Goal: Task Accomplishment & Management: Manage account settings

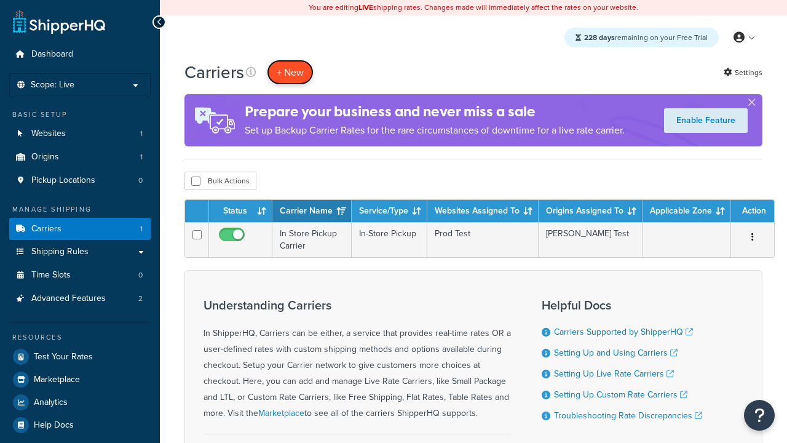
click at [290, 72] on button "+ New" at bounding box center [290, 72] width 47 height 25
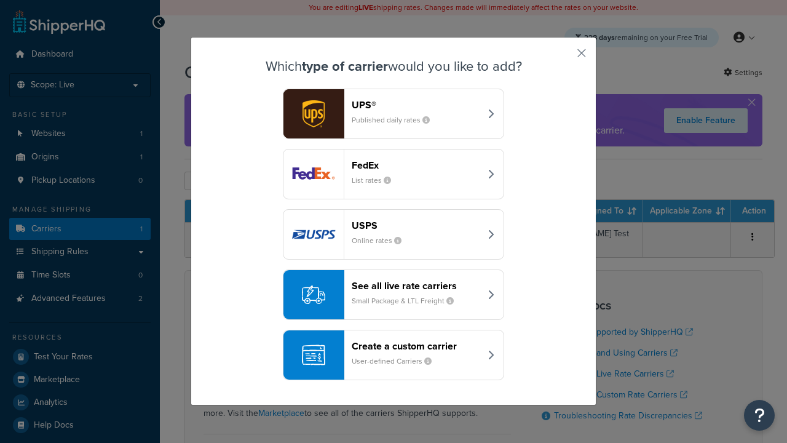
click at [416, 165] on header "FedEx" at bounding box center [416, 165] width 129 height 12
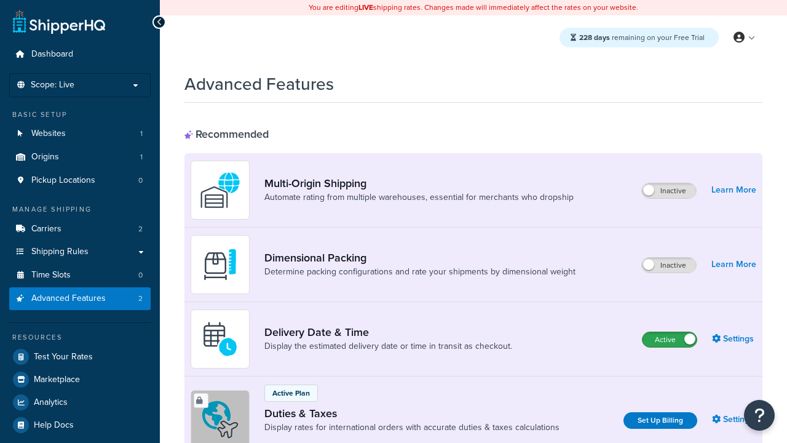
click at [670, 339] on label "Active" at bounding box center [670, 339] width 54 height 15
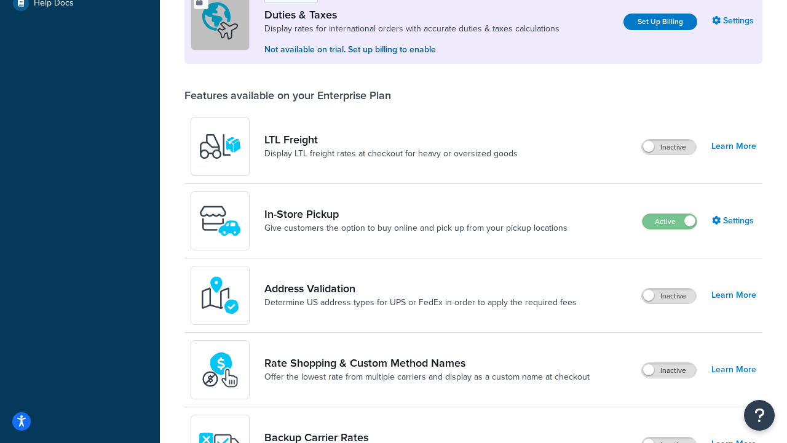
scroll to position [375, 0]
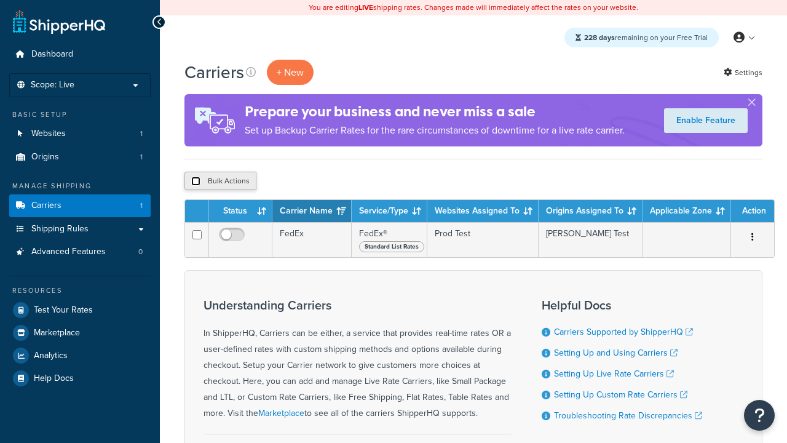
click at [196, 181] on input "checkbox" at bounding box center [195, 180] width 9 height 9
checkbox input "true"
click at [331, 181] on button "Delete" at bounding box center [328, 181] width 42 height 18
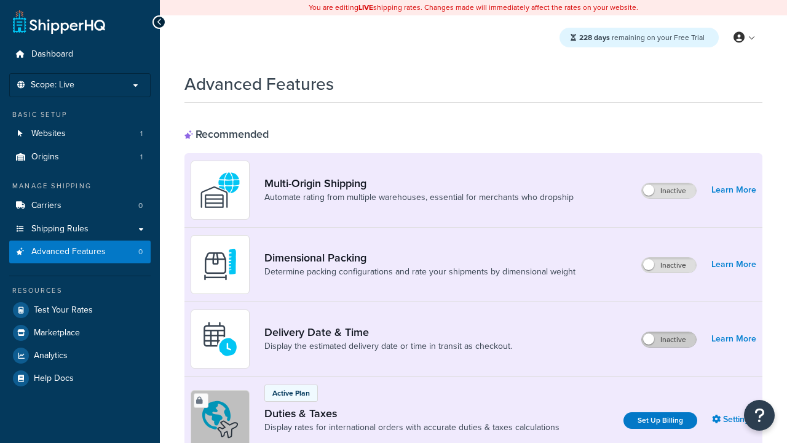
click at [669, 339] on label "Inactive" at bounding box center [669, 339] width 54 height 15
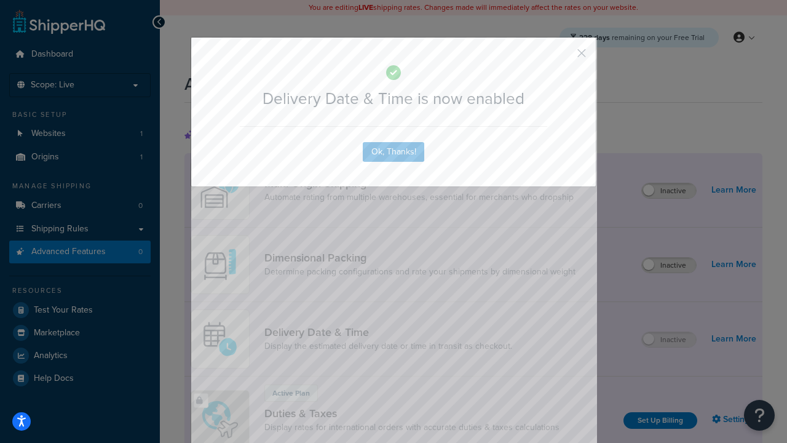
click at [563, 56] on button "button" at bounding box center [563, 57] width 3 height 3
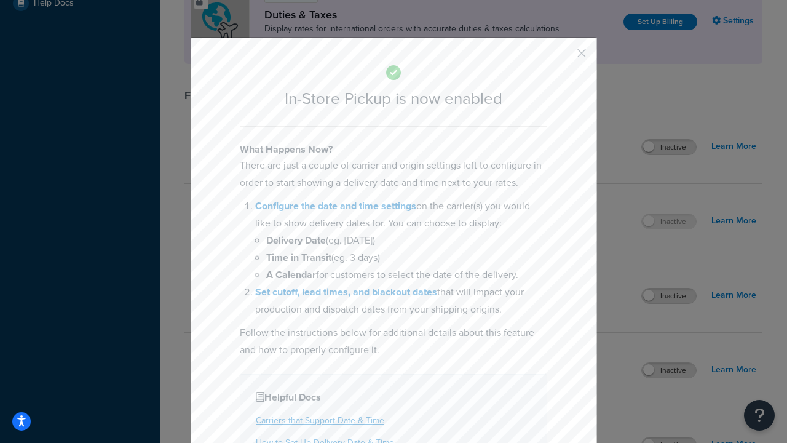
click at [563, 56] on button "button" at bounding box center [563, 57] width 3 height 3
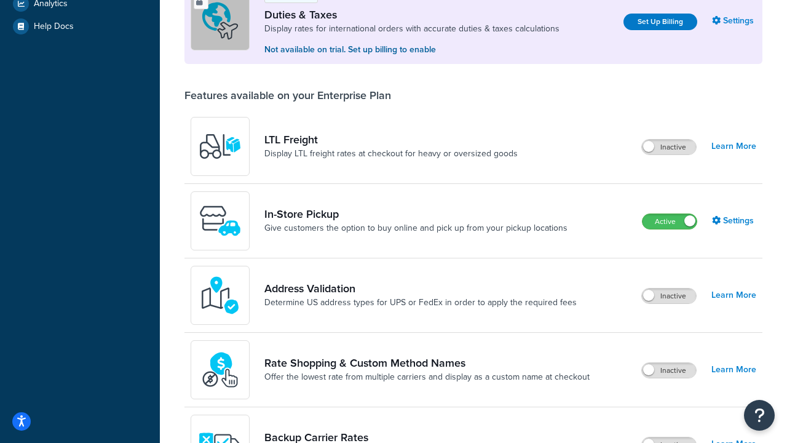
scroll to position [422, 0]
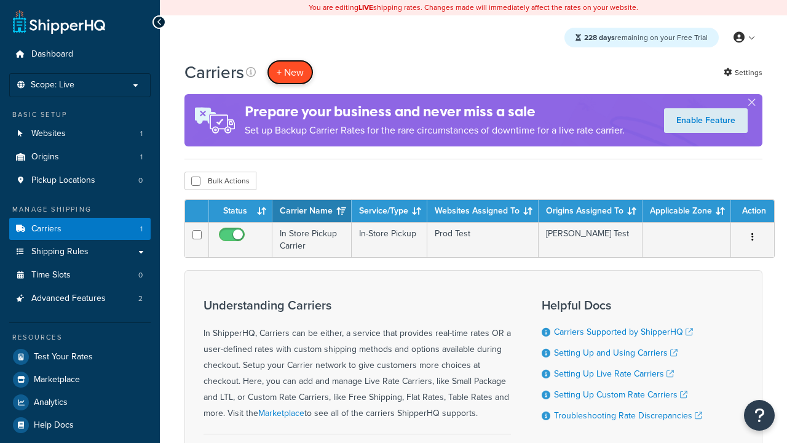
click at [290, 72] on button "+ New" at bounding box center [290, 72] width 47 height 25
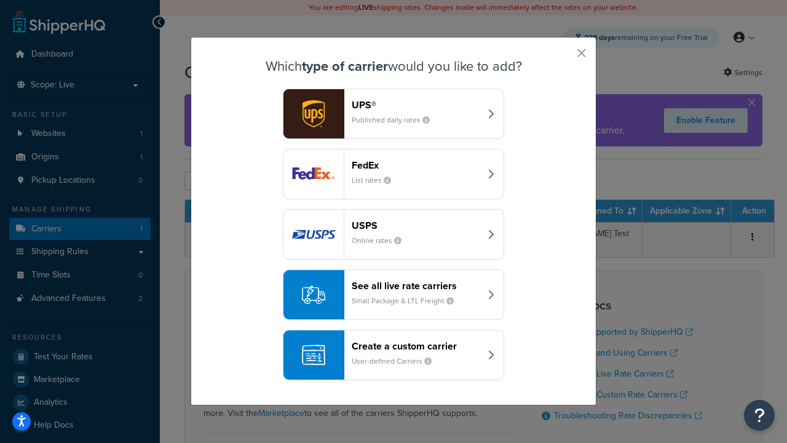
click at [394, 355] on div "Create a custom carrier User-defined Carriers" at bounding box center [416, 355] width 129 height 30
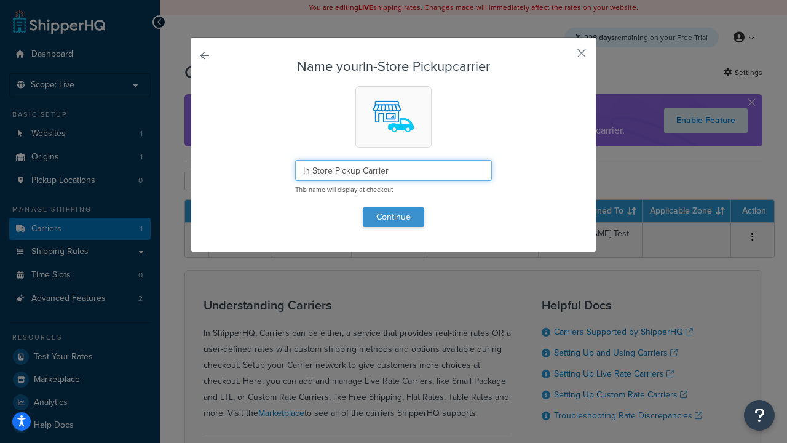
type input "In Store Pickup Carrier"
click at [394, 216] on button "Continue" at bounding box center [393, 217] width 61 height 20
